Goal: Information Seeking & Learning: Check status

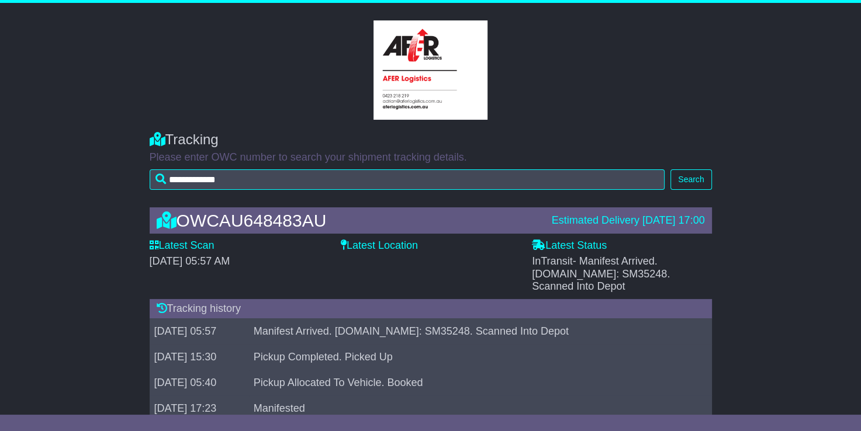
click at [653, 130] on div "**********" at bounding box center [431, 158] width 574 height 76
click at [257, 141] on div "Tracking" at bounding box center [431, 139] width 562 height 17
click at [685, 179] on button "Search" at bounding box center [690, 179] width 41 height 20
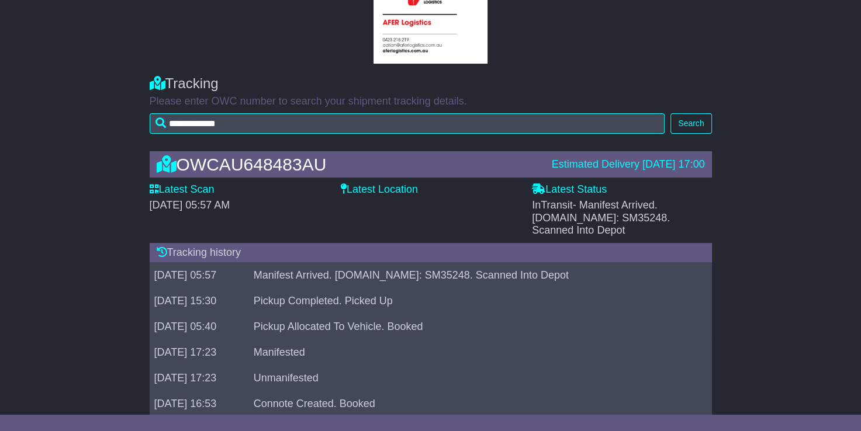
scroll to position [51, 0]
